Goal: Entertainment & Leisure: Consume media (video, audio)

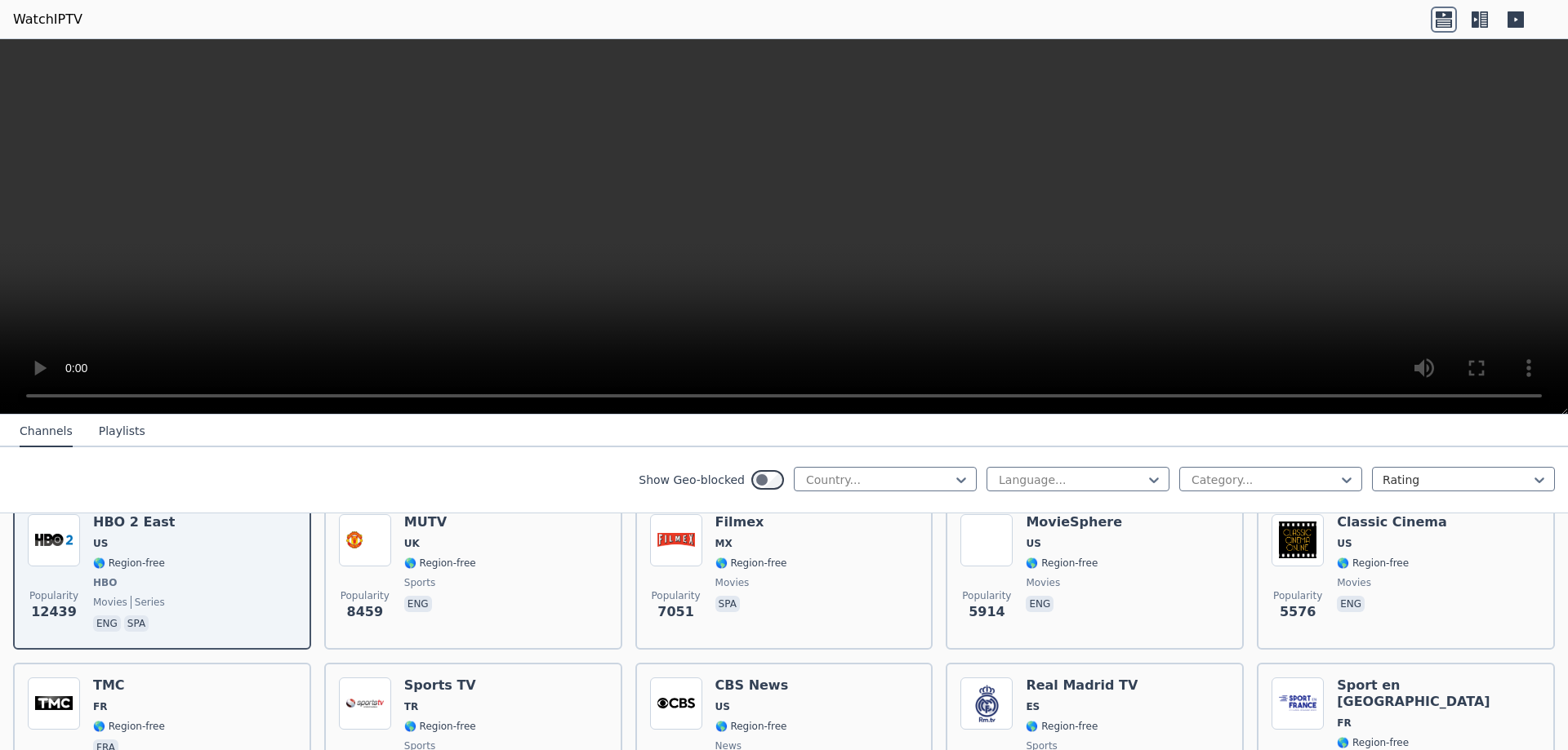
scroll to position [302, 0]
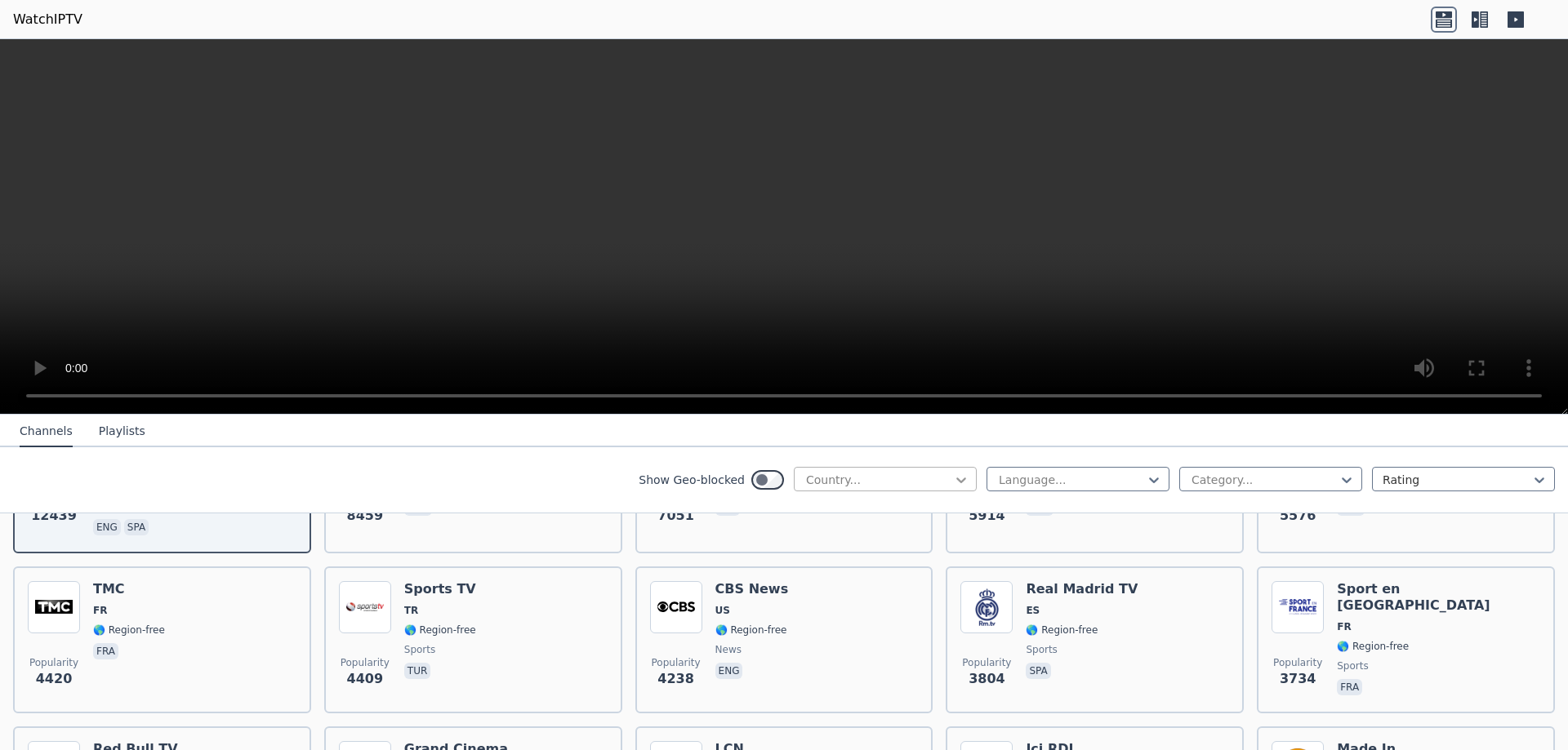
click at [965, 472] on icon at bounding box center [961, 479] width 16 height 16
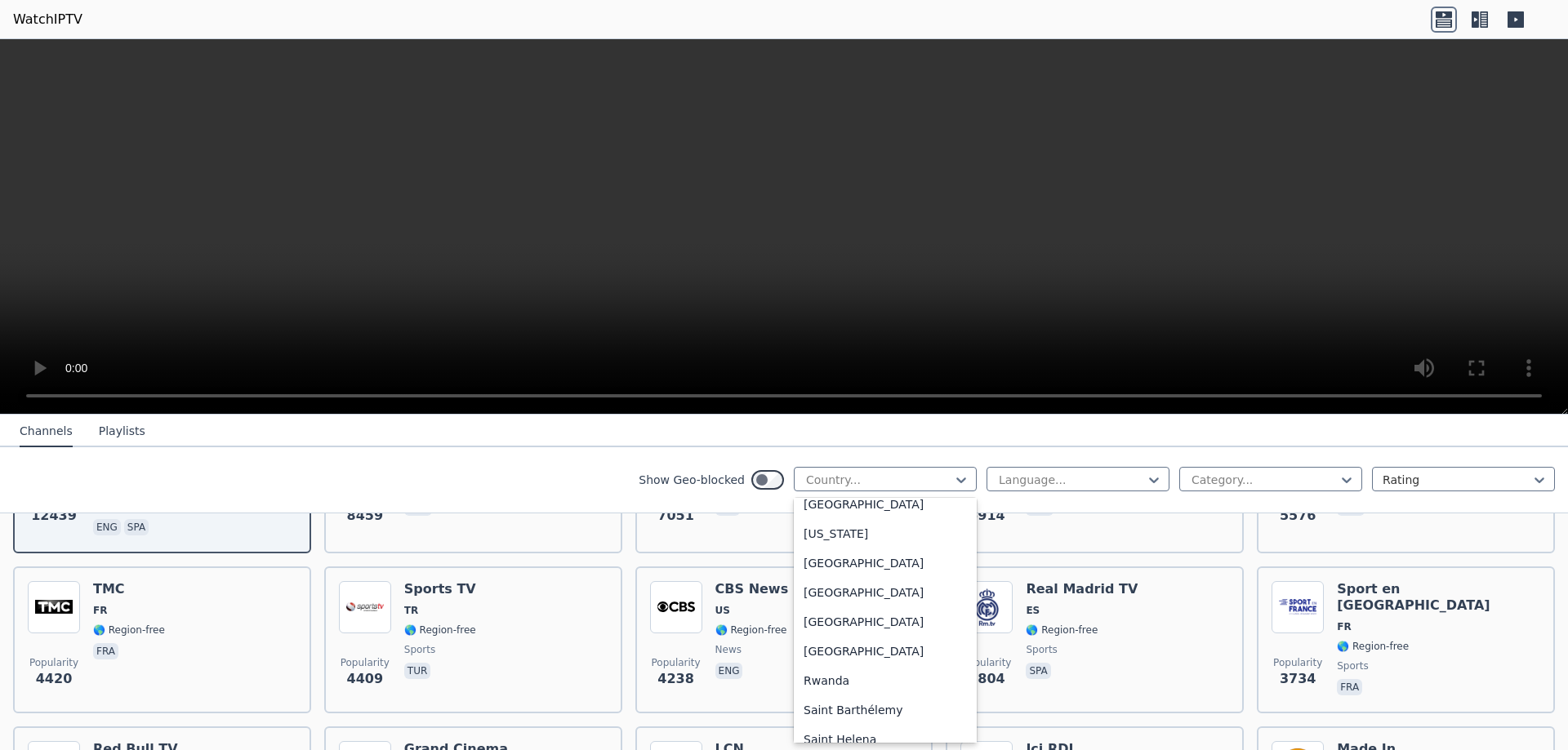
scroll to position [4408, 0]
click at [820, 561] on div "[GEOGRAPHIC_DATA]" at bounding box center [885, 561] width 183 height 29
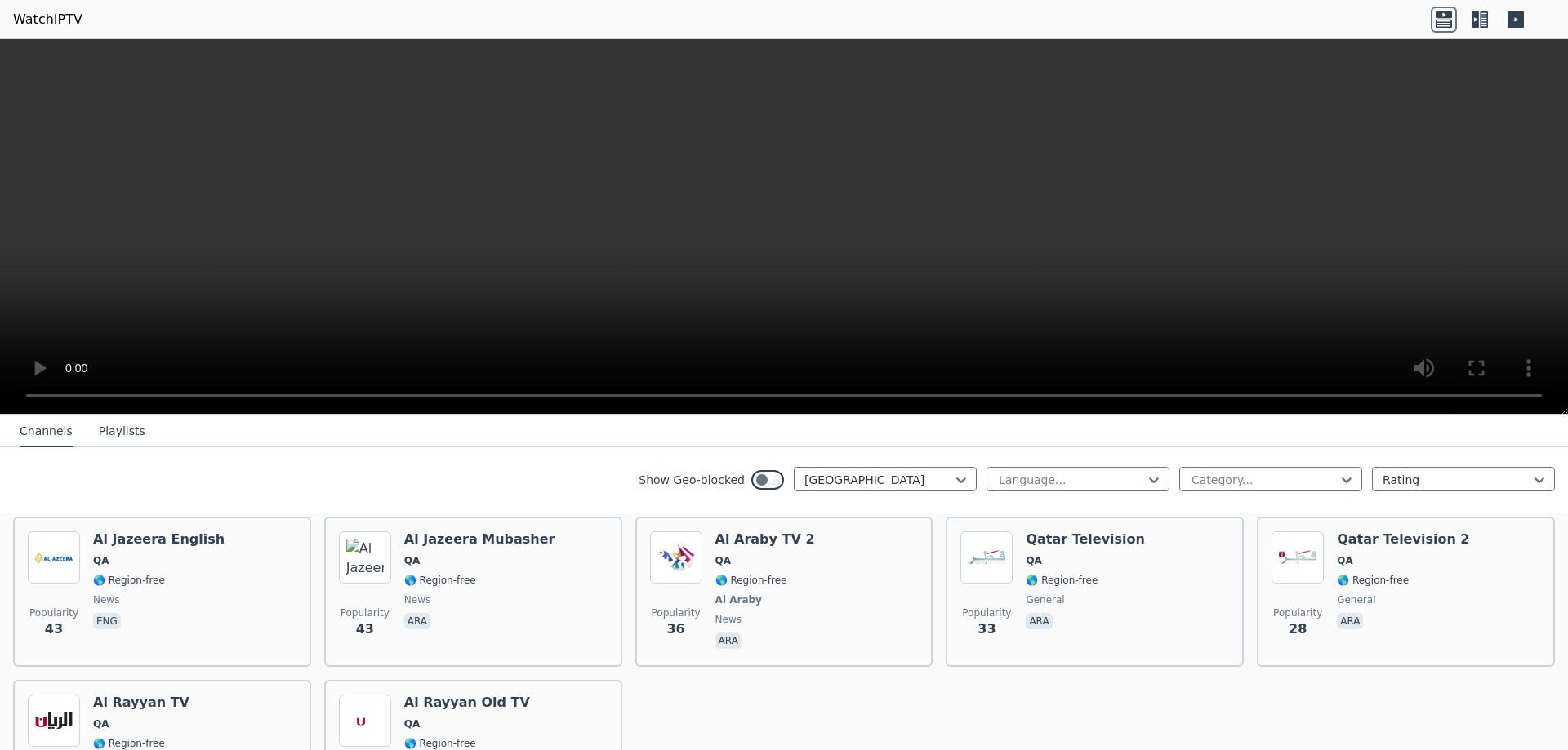
scroll to position [431, 0]
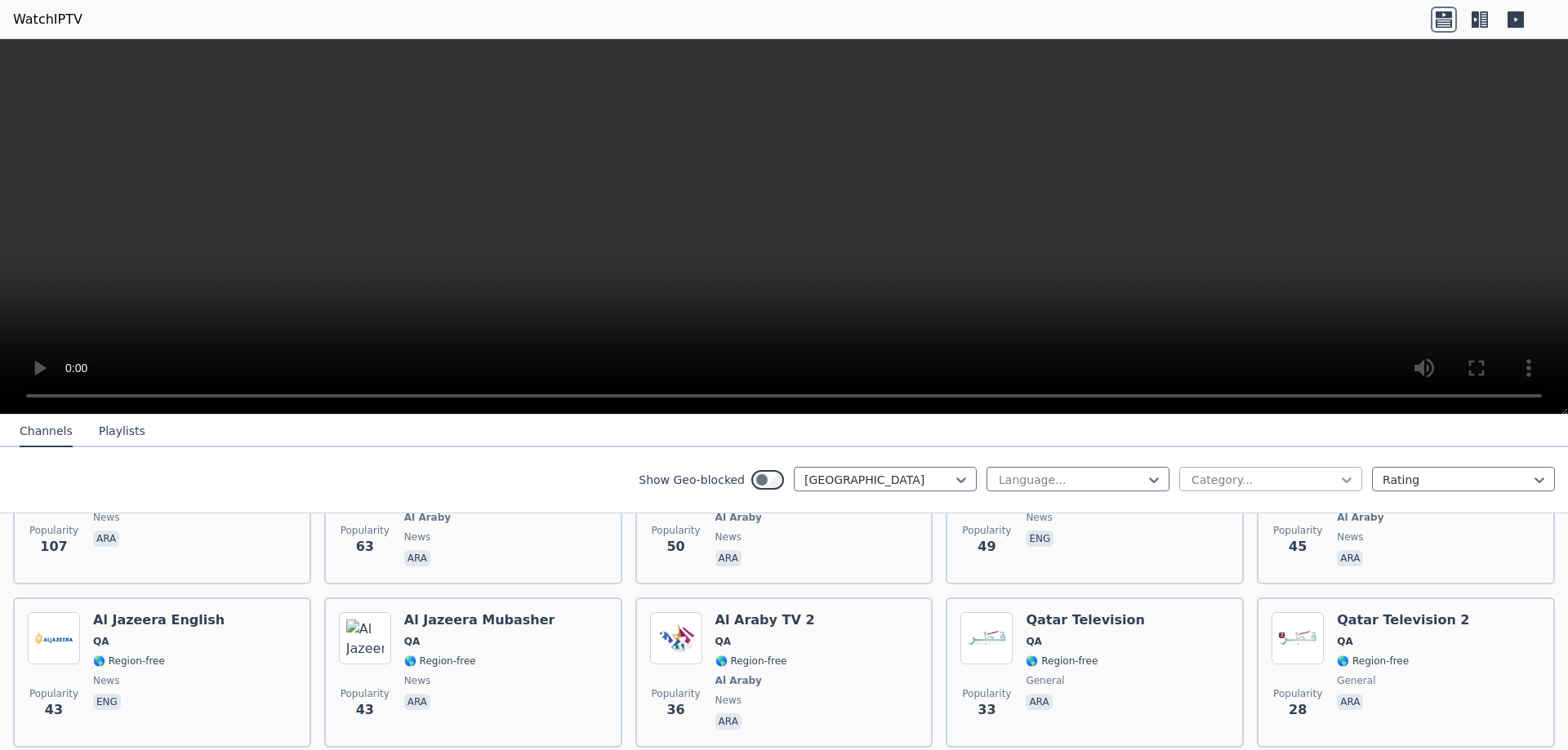
click at [1352, 474] on icon at bounding box center [1347, 479] width 16 height 16
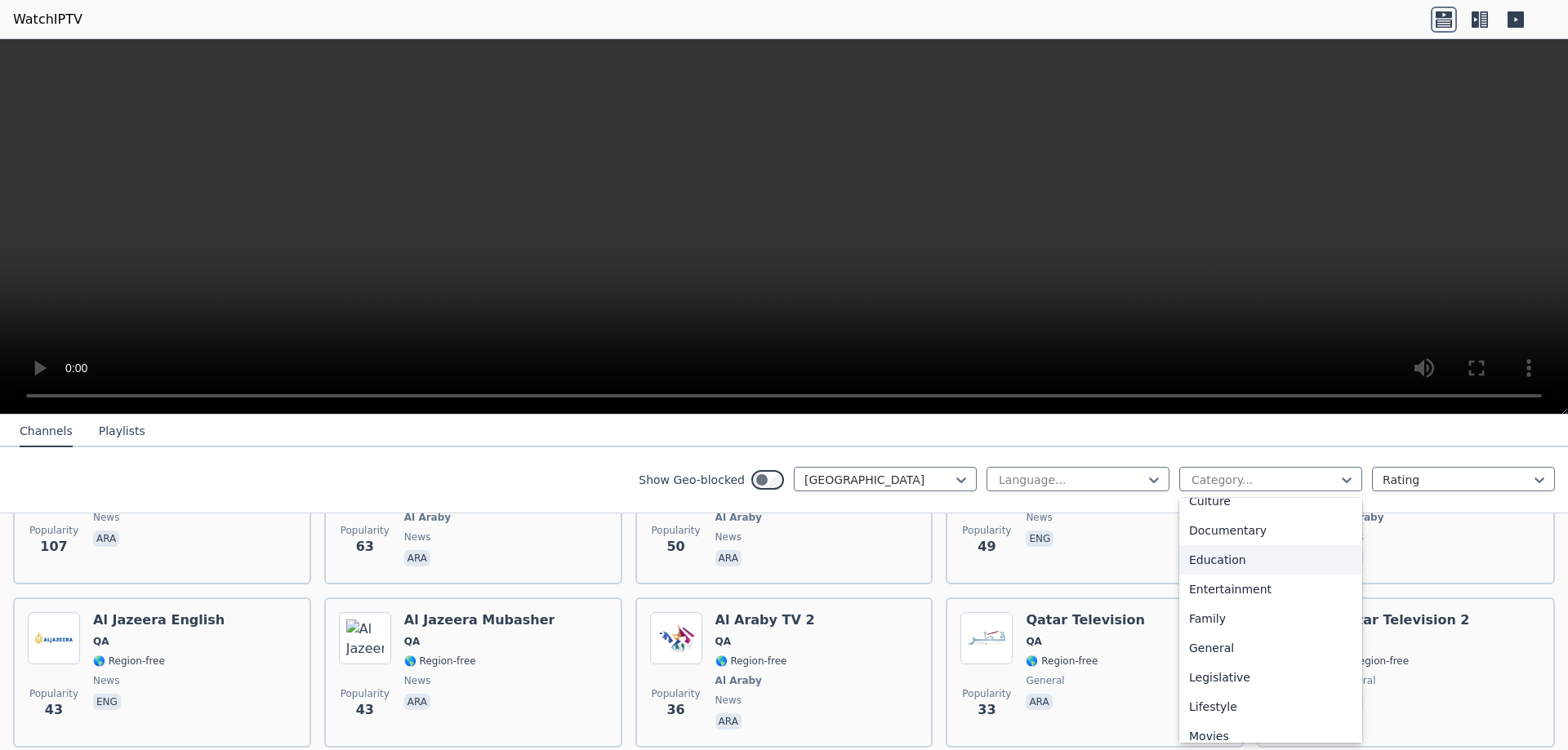
scroll to position [555, 0]
click at [1210, 669] on div "Sports" at bounding box center [1271, 666] width 183 height 29
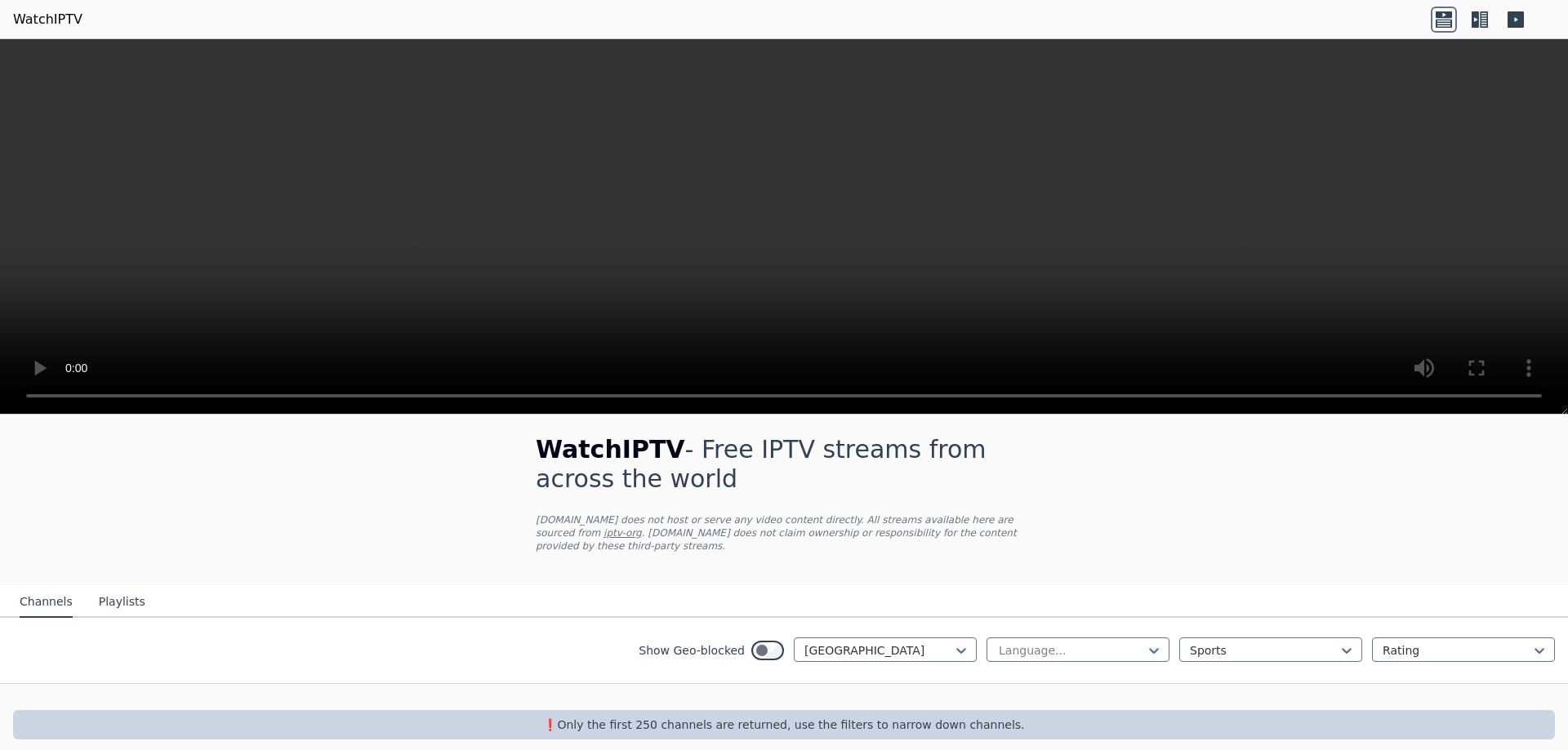
scroll to position [11, 0]
click at [895, 640] on div at bounding box center [879, 648] width 149 height 16
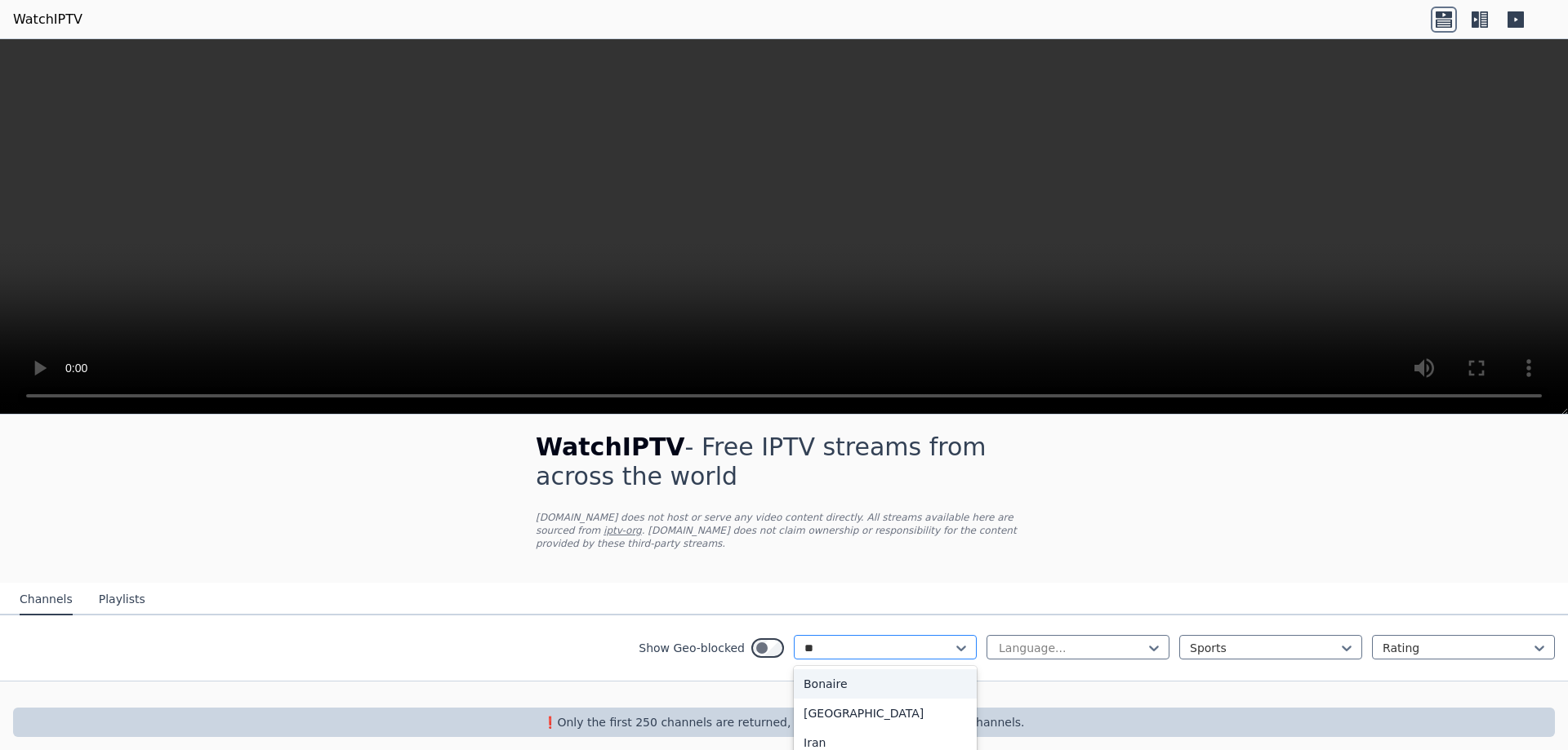
scroll to position [0, 0]
type input "****"
click at [811, 670] on div "[GEOGRAPHIC_DATA]" at bounding box center [885, 684] width 183 height 29
click at [1333, 640] on div at bounding box center [1264, 648] width 149 height 16
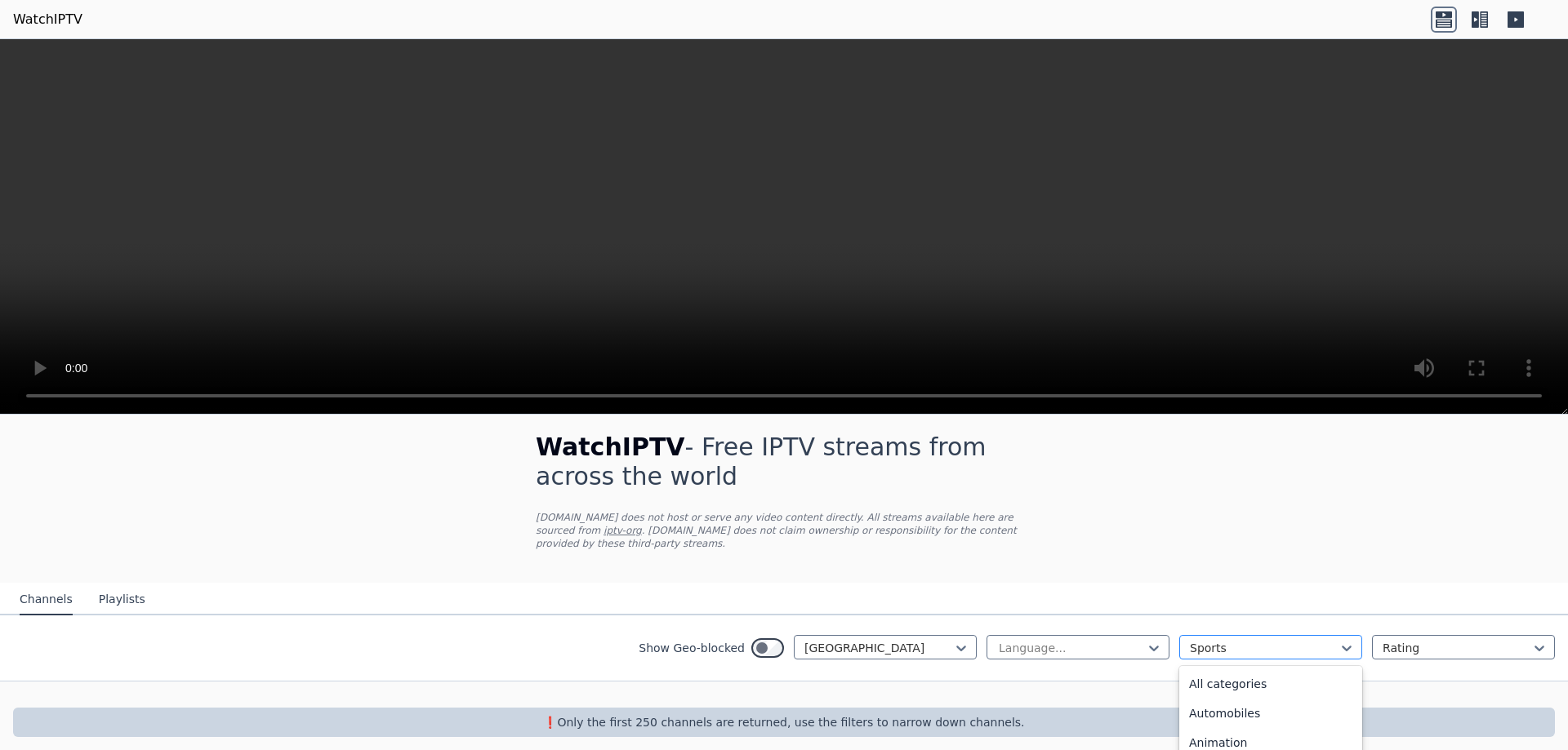
scroll to position [503, 0]
click at [1219, 666] on div "News" at bounding box center [1271, 680] width 183 height 29
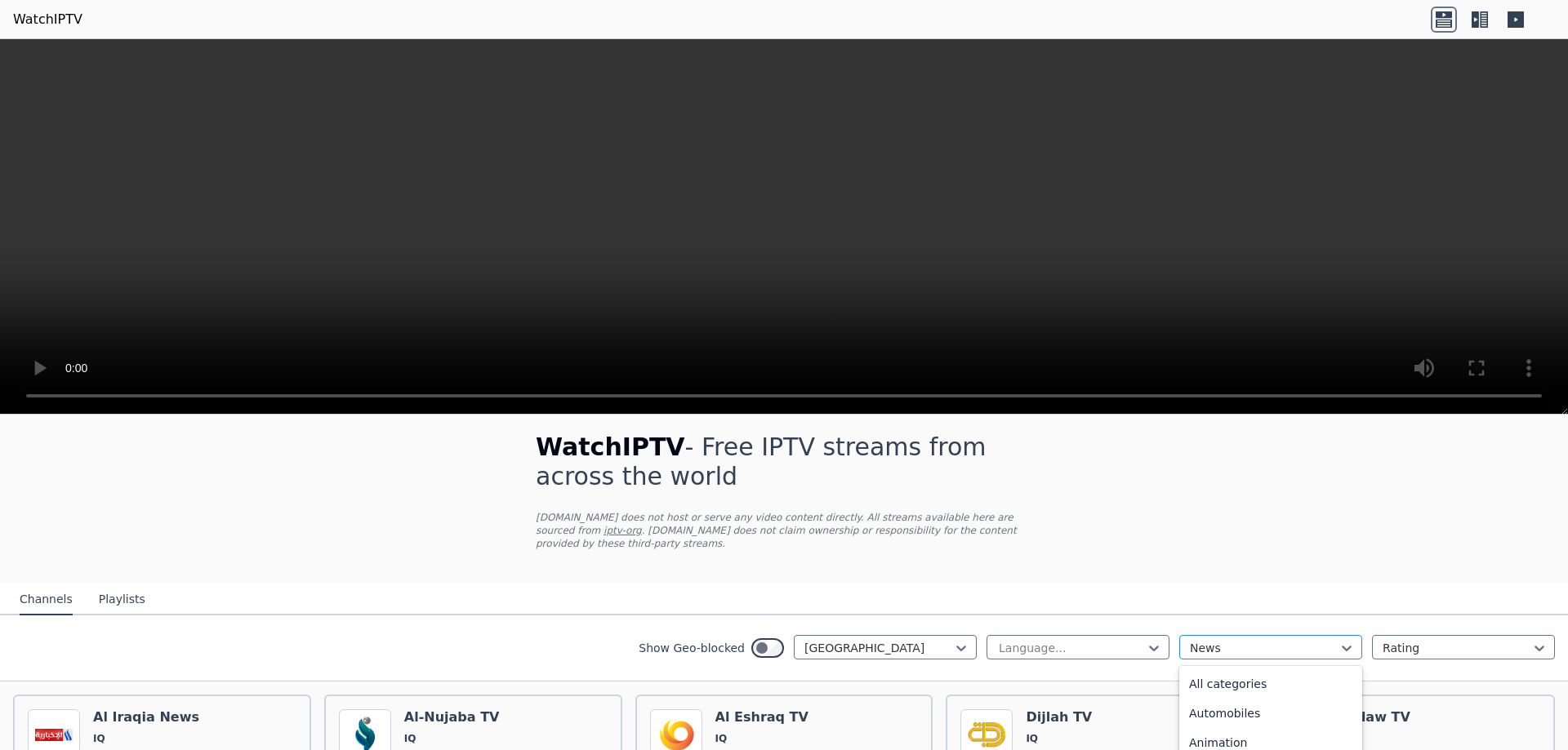
click at [1299, 640] on div at bounding box center [1264, 648] width 149 height 16
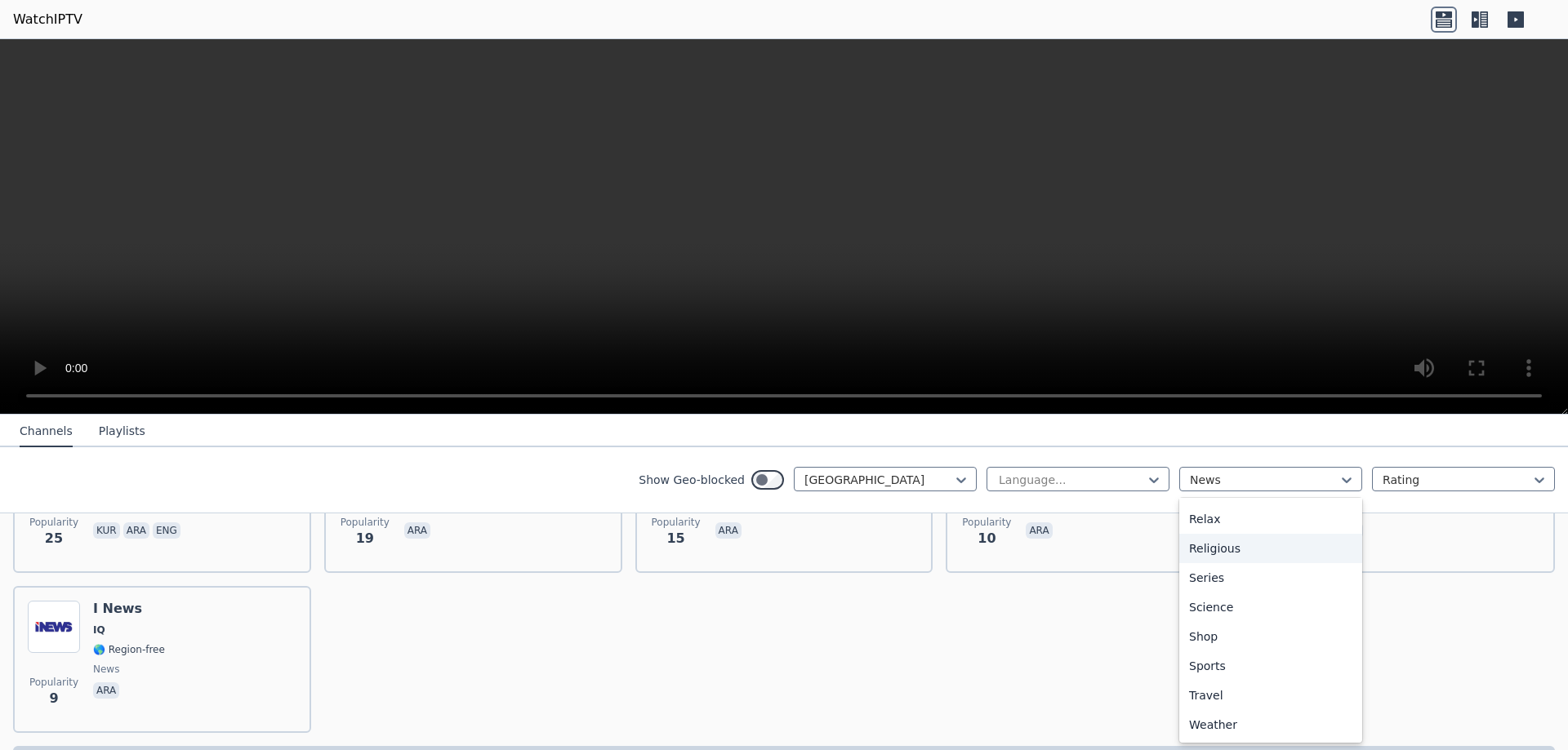
scroll to position [478, 0]
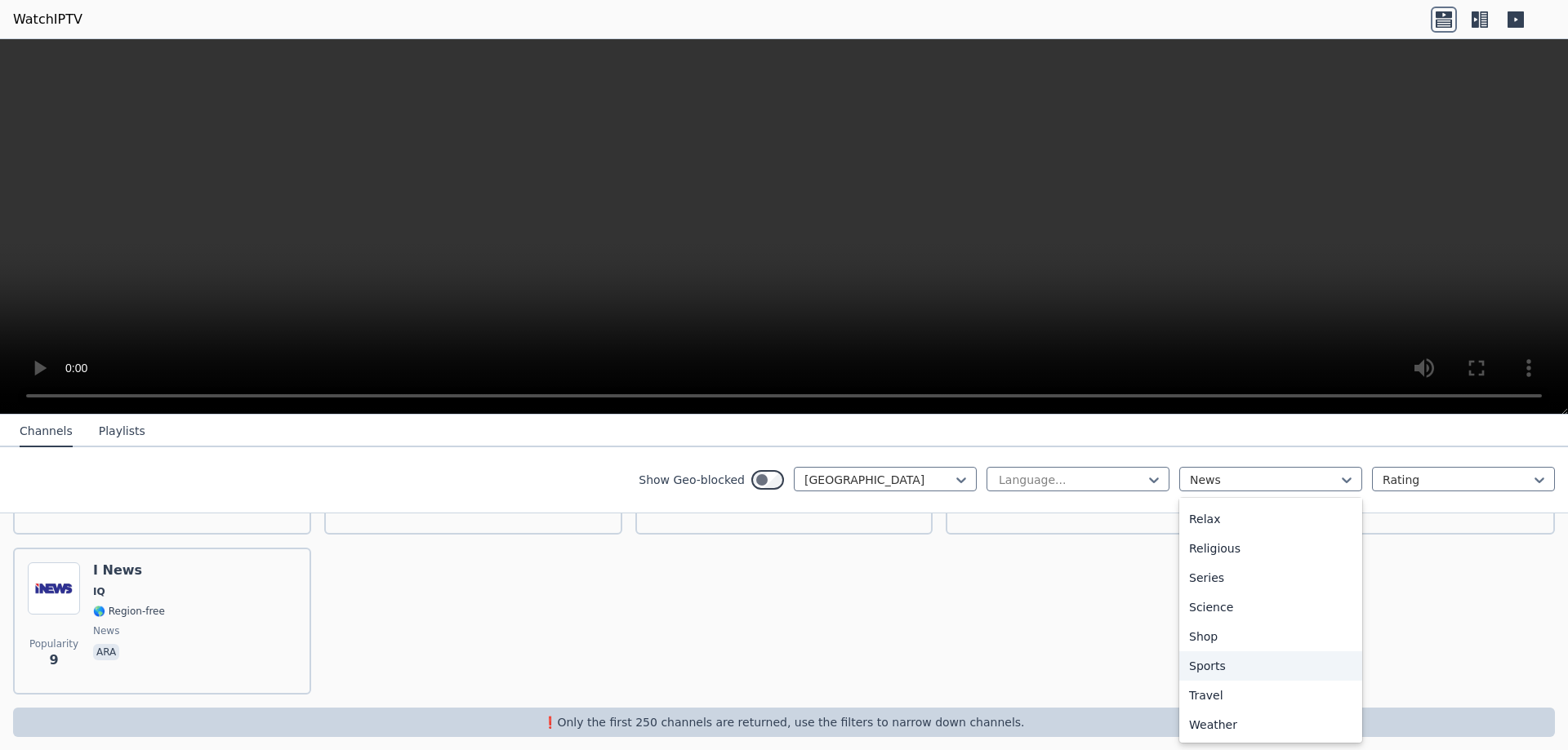
click at [1208, 668] on div "Sports" at bounding box center [1271, 666] width 183 height 29
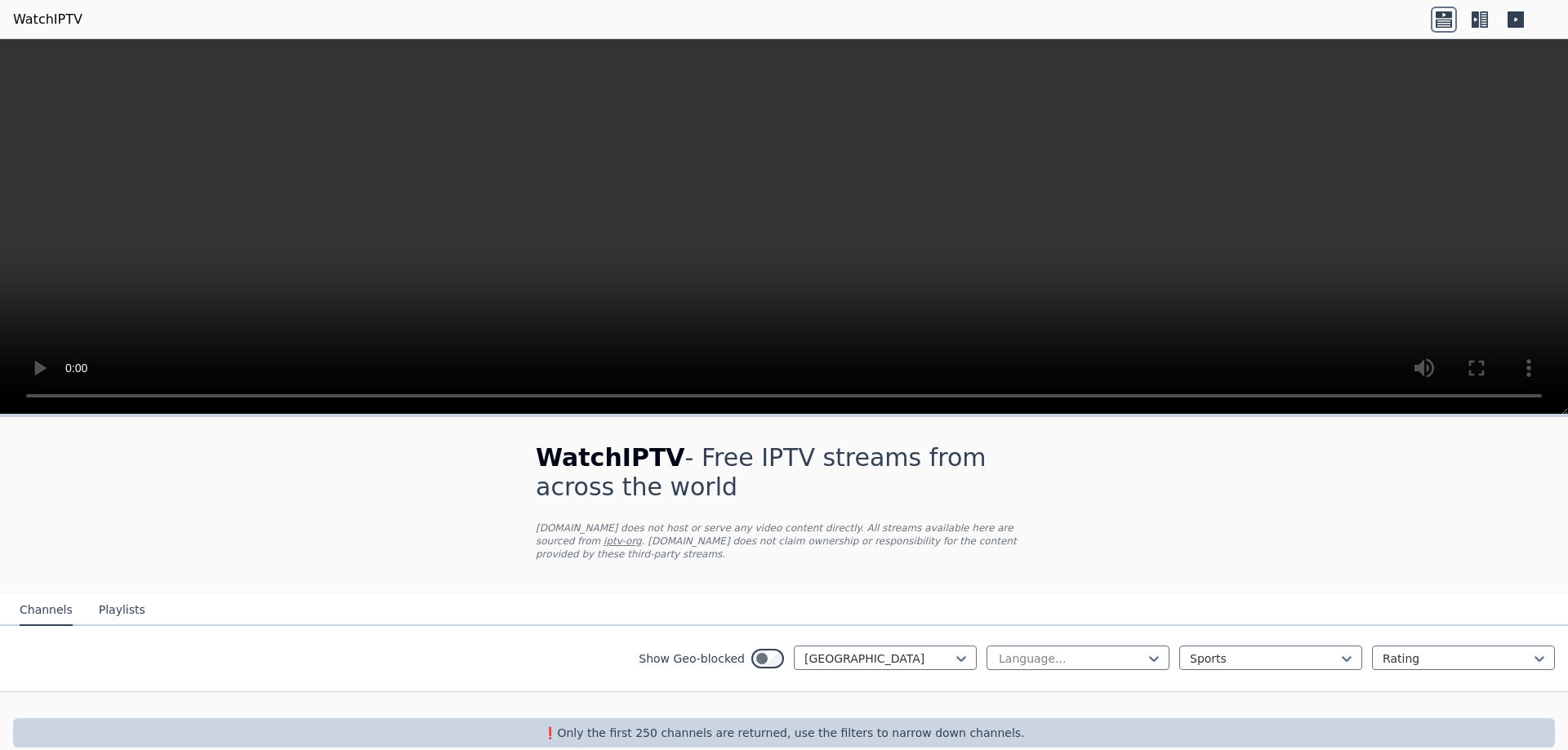
scroll to position [11, 0]
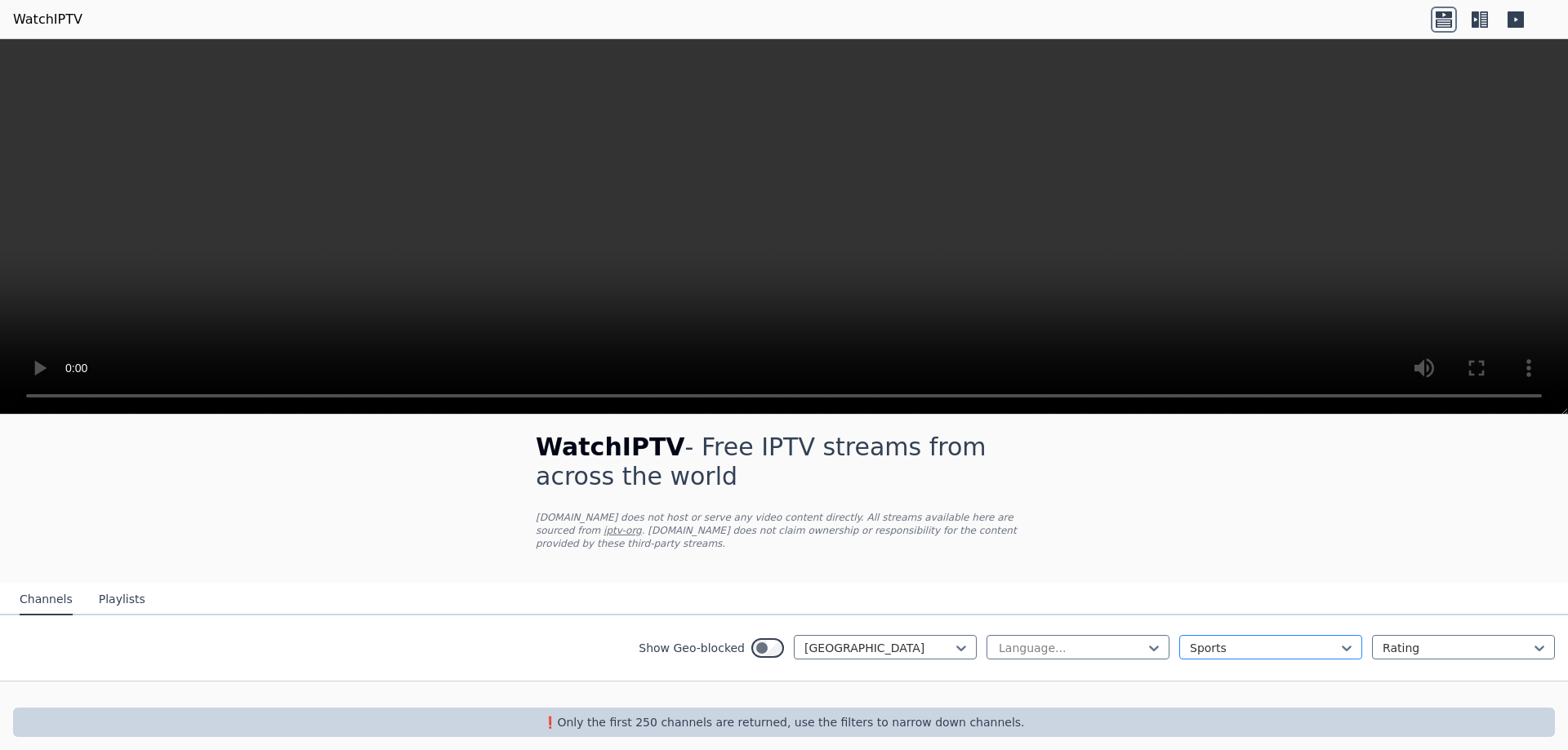
click at [1321, 640] on div at bounding box center [1264, 648] width 149 height 16
click at [957, 640] on icon at bounding box center [961, 648] width 16 height 16
type input "***"
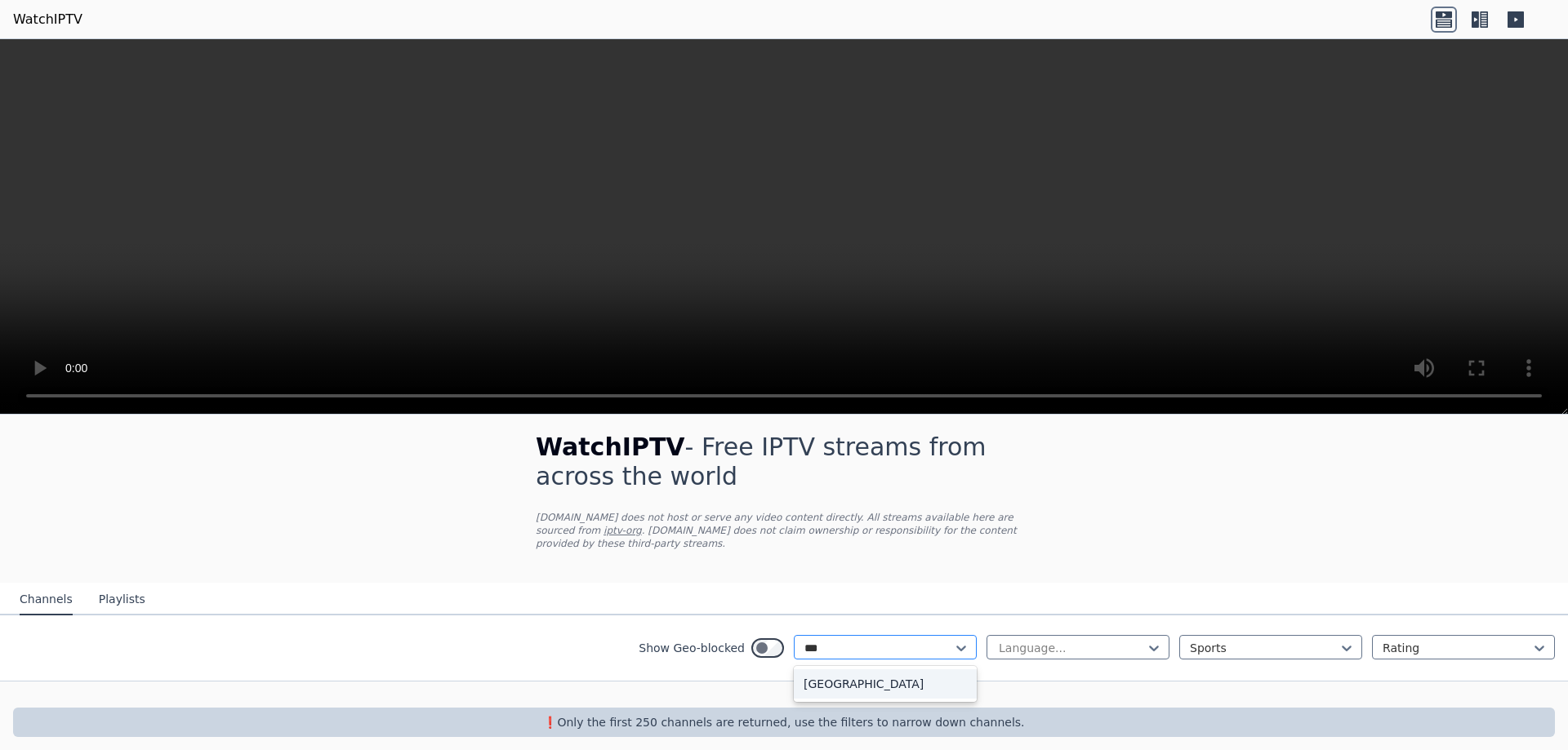
scroll to position [0, 0]
click at [886, 671] on div "[GEOGRAPHIC_DATA]" at bounding box center [885, 684] width 183 height 29
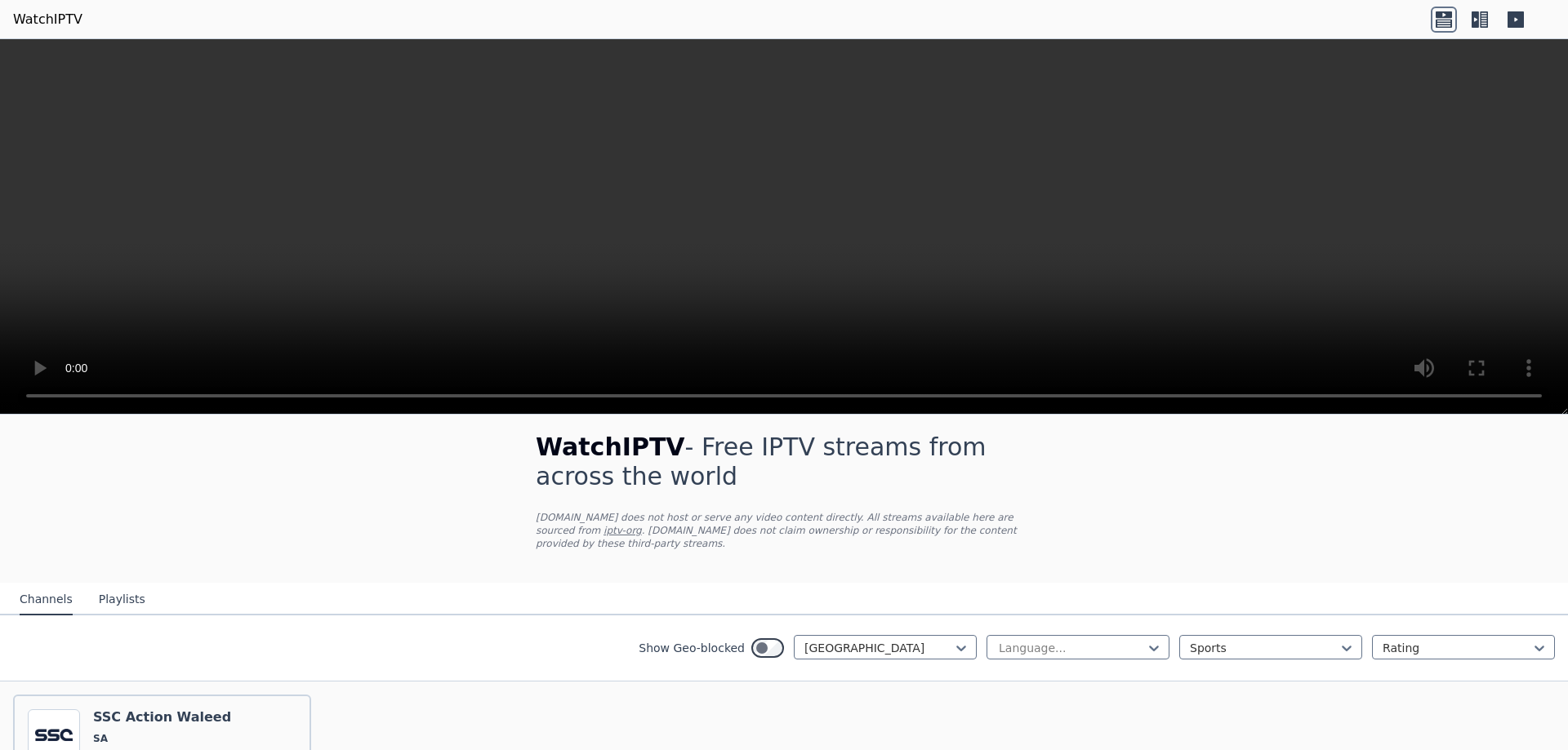
scroll to position [157, 0]
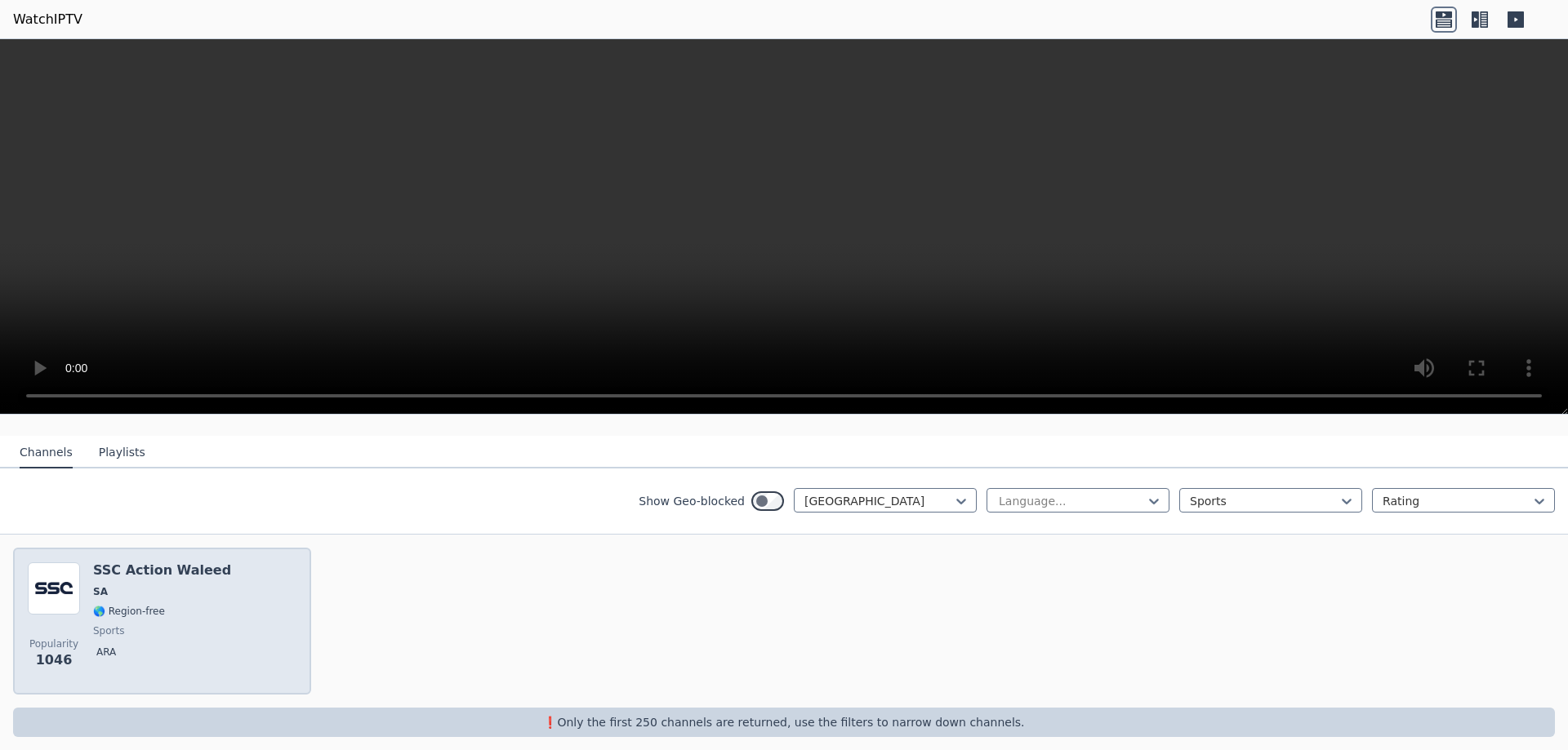
click at [138, 605] on span "🌎 Region-free" at bounding box center [128, 611] width 72 height 13
click at [134, 585] on span "SA" at bounding box center [162, 592] width 138 height 13
click at [96, 605] on span "🌎 Region-free" at bounding box center [128, 611] width 72 height 13
click at [62, 593] on img at bounding box center [53, 588] width 52 height 52
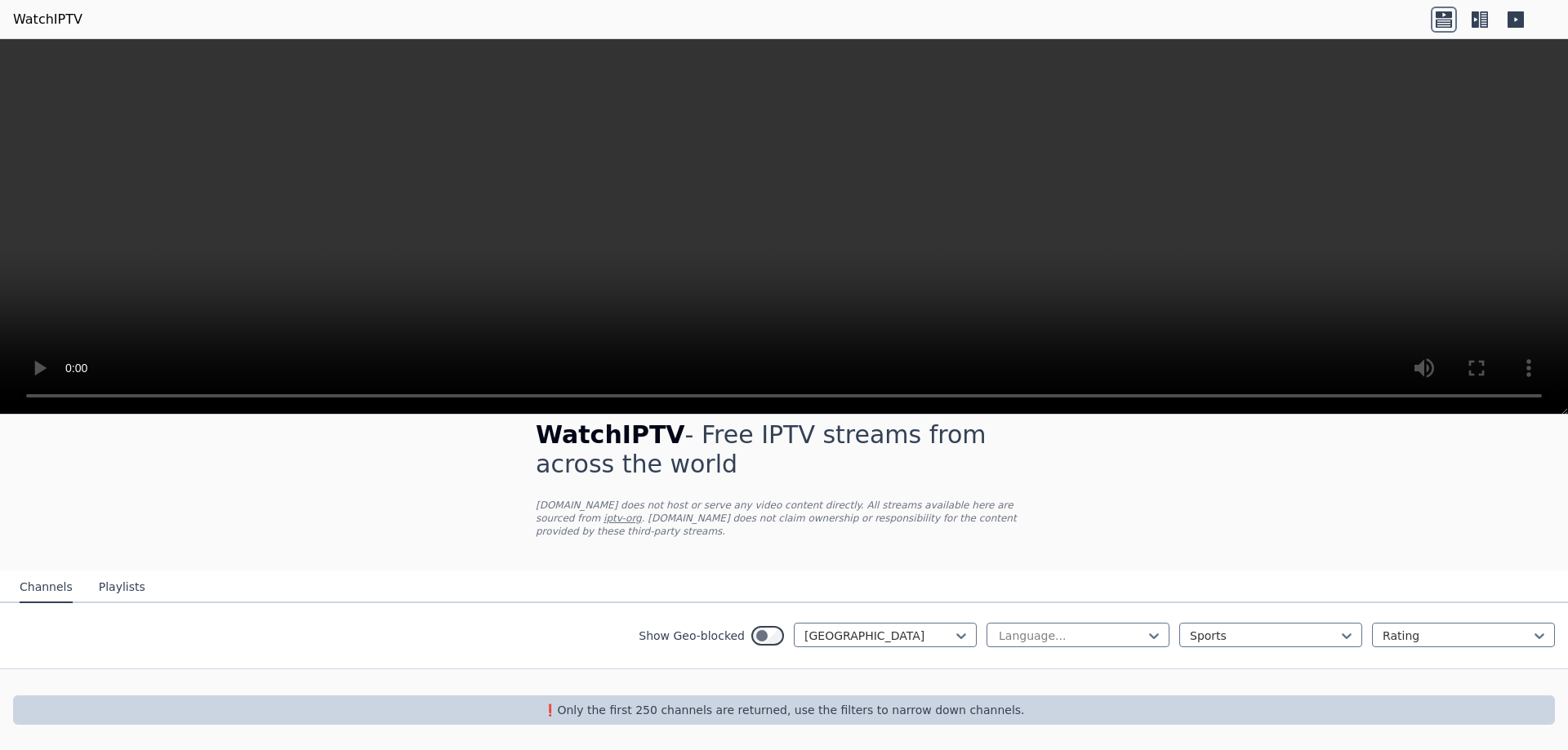
scroll to position [11, 0]
